Goal: Information Seeking & Learning: Understand process/instructions

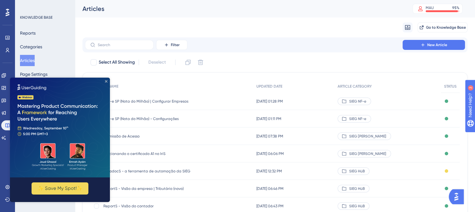
click at [106, 80] on icon "Close Preview" at bounding box center [106, 81] width 2 height 2
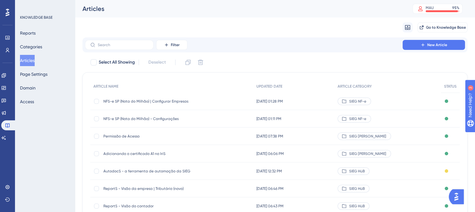
click at [32, 56] on button "Articles" at bounding box center [27, 60] width 15 height 11
click at [153, 103] on span "NFS-e SP (Nota do Milhão) | Configurar Empresas" at bounding box center [153, 101] width 100 height 5
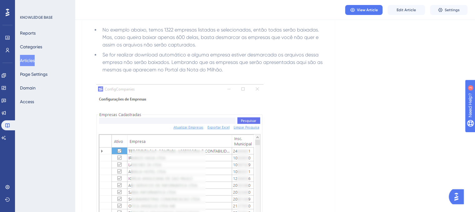
scroll to position [549, 0]
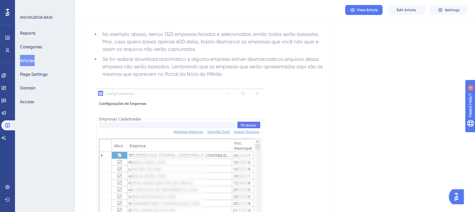
drag, startPoint x: 248, startPoint y: 128, endPoint x: 302, endPoint y: 128, distance: 53.4
click at [302, 128] on p "Importante: A quantidade de empresas marcadas aqui em Configuração de Empresas …" at bounding box center [208, 198] width 232 height 241
copy span "configurações gerais."
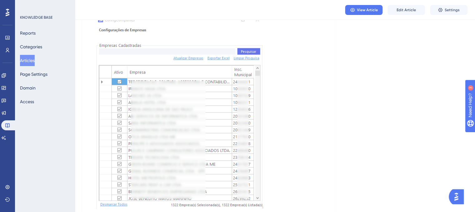
scroll to position [623, 0]
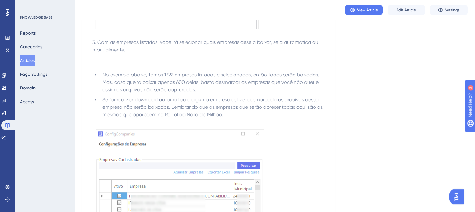
scroll to position [509, 0]
